Goal: Task Accomplishment & Management: Complete application form

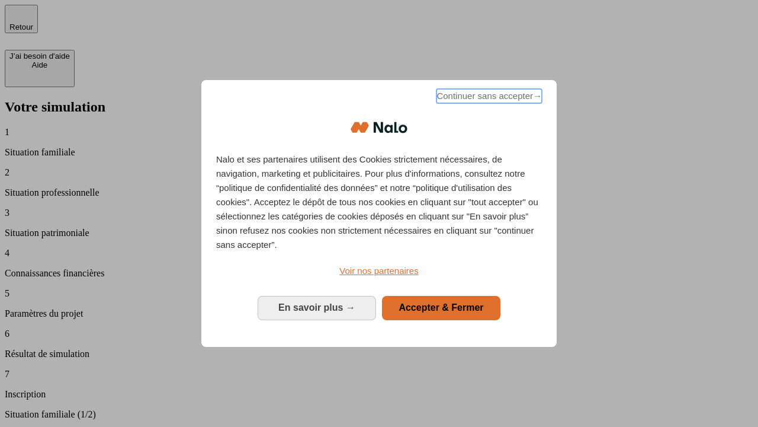
click at [488, 98] on span "Continuer sans accepter →" at bounding box center [489, 96] width 105 height 14
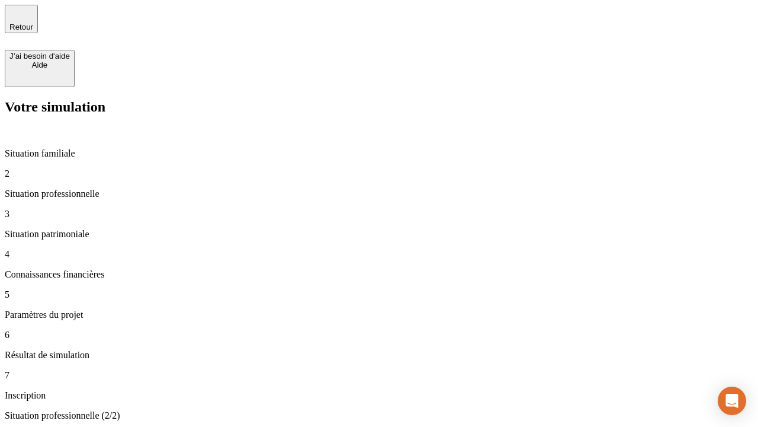
type input "30 000"
type input "0"
type input "1 000"
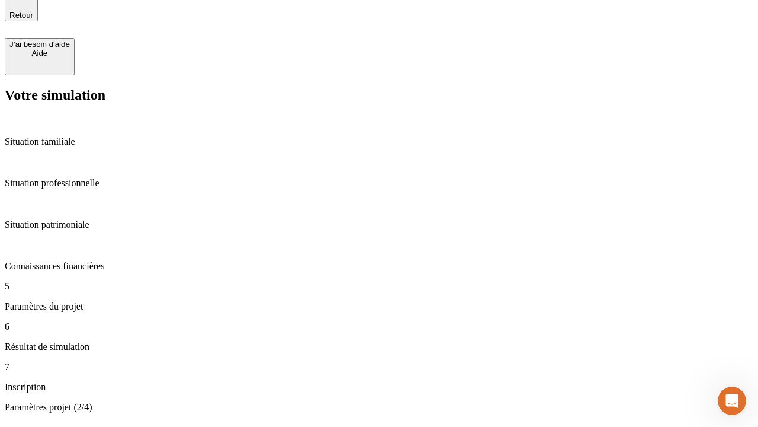
type input "40"
type input "64"
type input "200 000"
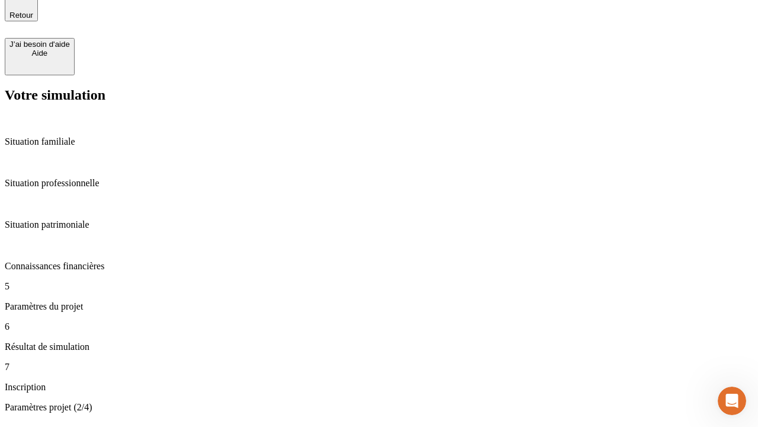
type input "640"
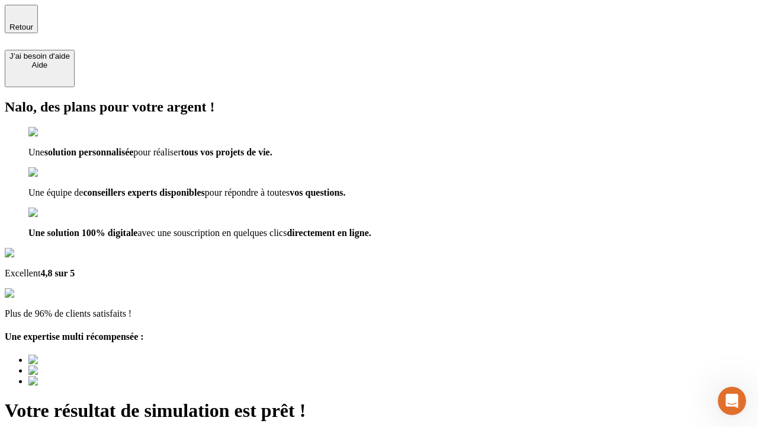
type input "[EMAIL_ADDRESS][DOMAIN_NAME]"
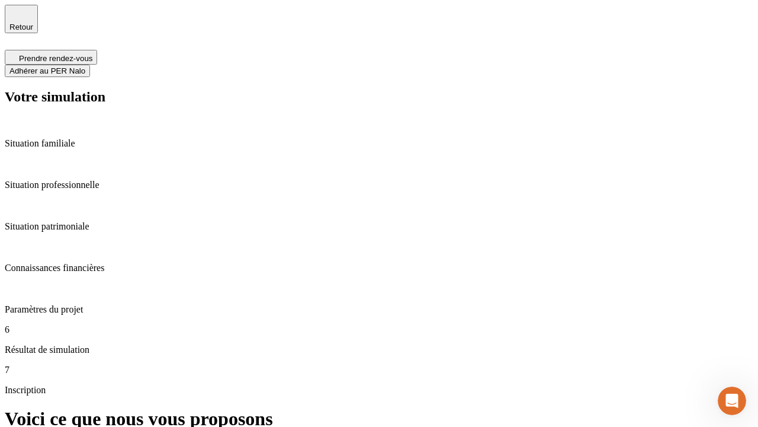
click at [85, 66] on span "Adhérer au PER Nalo" at bounding box center [47, 70] width 76 height 9
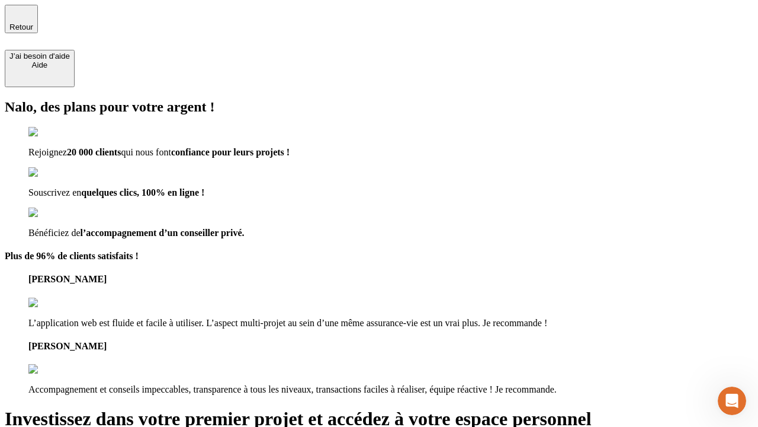
type input "[PERSON_NAME][EMAIL_ADDRESS][DOMAIN_NAME]"
